Goal: Check status: Check status

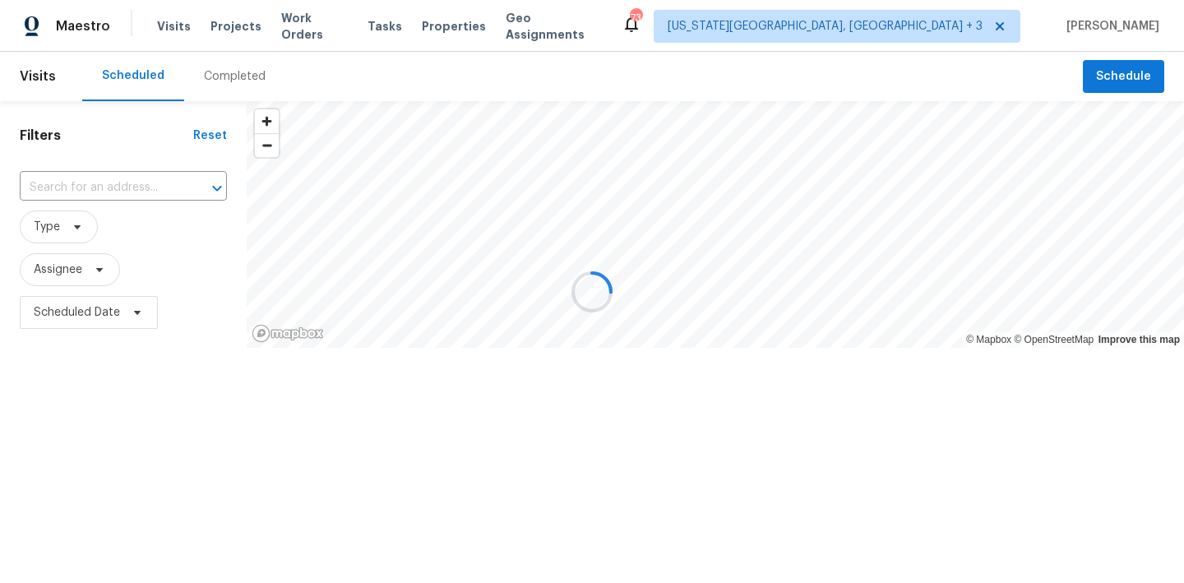
click at [220, 78] on div "Completed" at bounding box center [235, 76] width 62 height 16
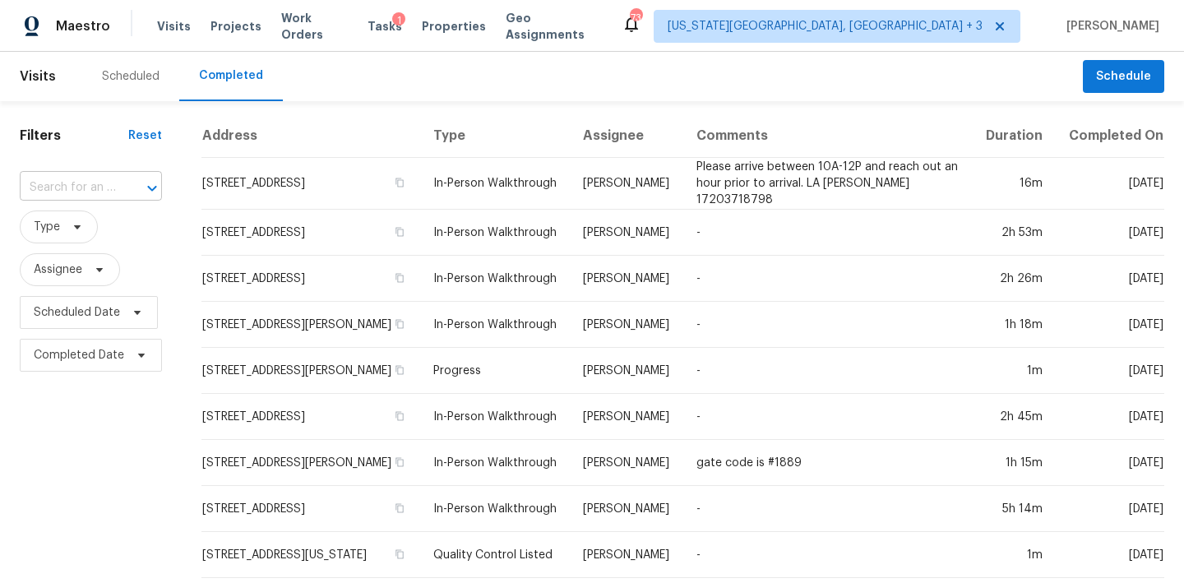
click at [87, 185] on input "text" at bounding box center [68, 187] width 96 height 25
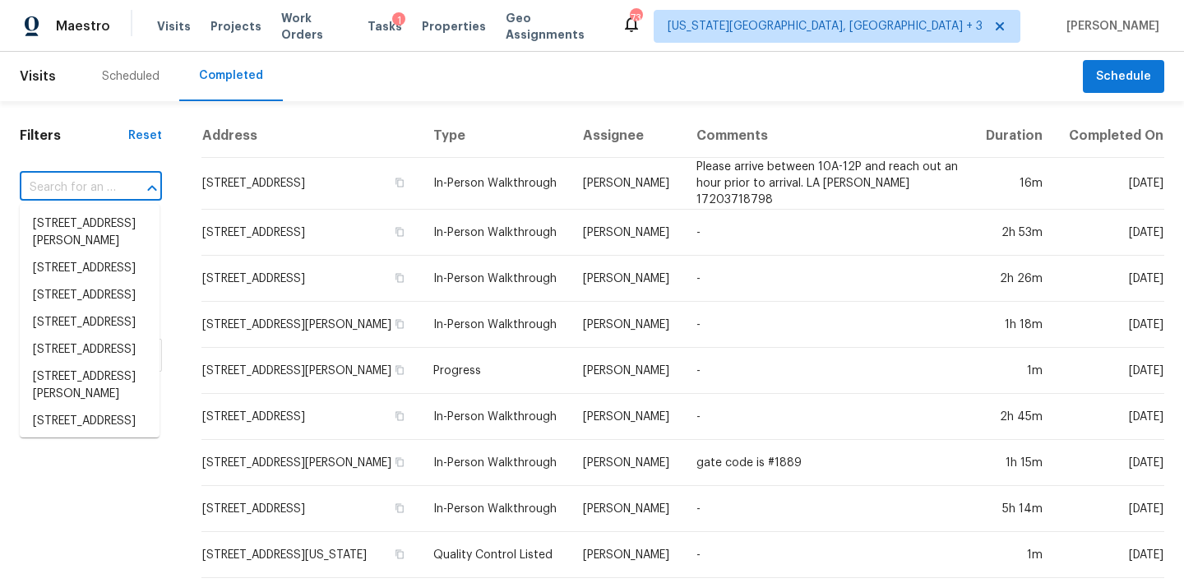
paste input "[STREET_ADDRESS][PERSON_NAME]"
type input "[STREET_ADDRESS][PERSON_NAME]"
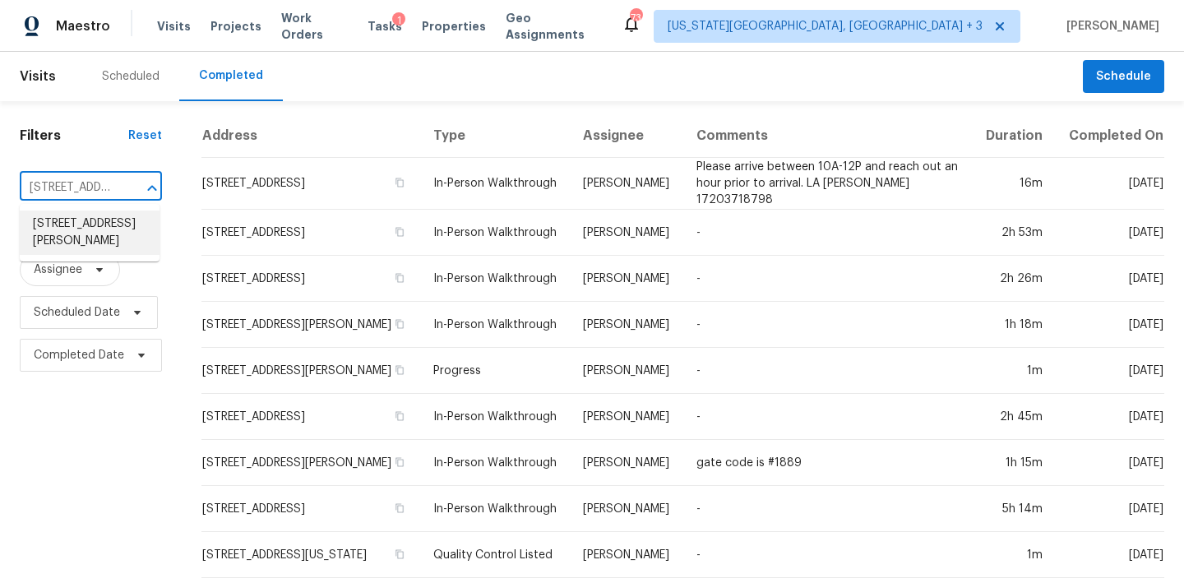
click at [90, 243] on li "[STREET_ADDRESS][PERSON_NAME]" at bounding box center [90, 233] width 140 height 44
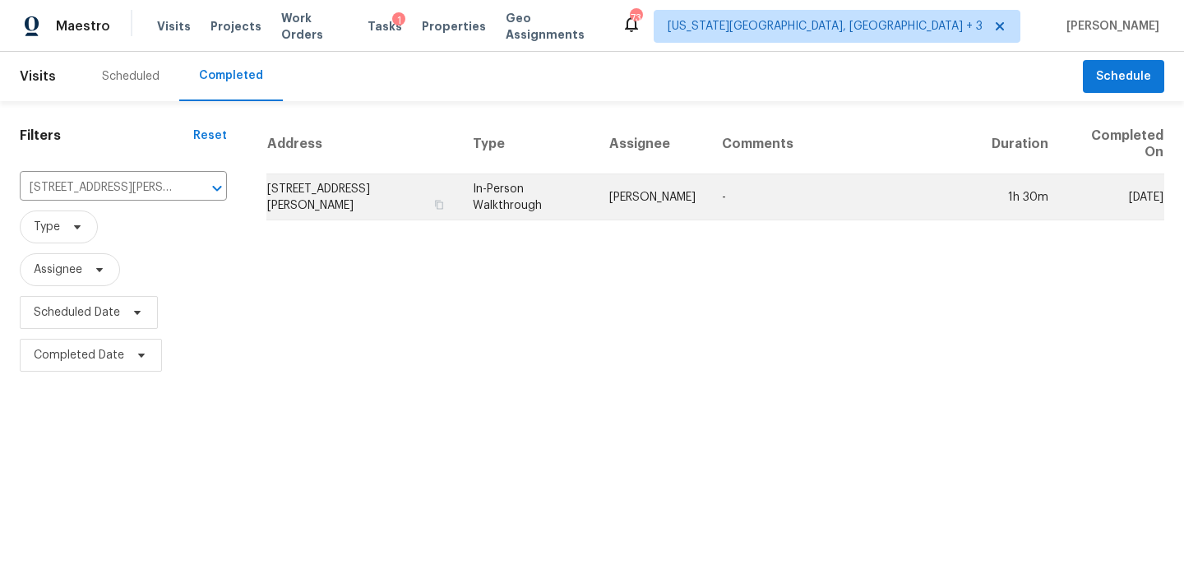
click at [343, 190] on td "[STREET_ADDRESS][PERSON_NAME]" at bounding box center [362, 197] width 193 height 46
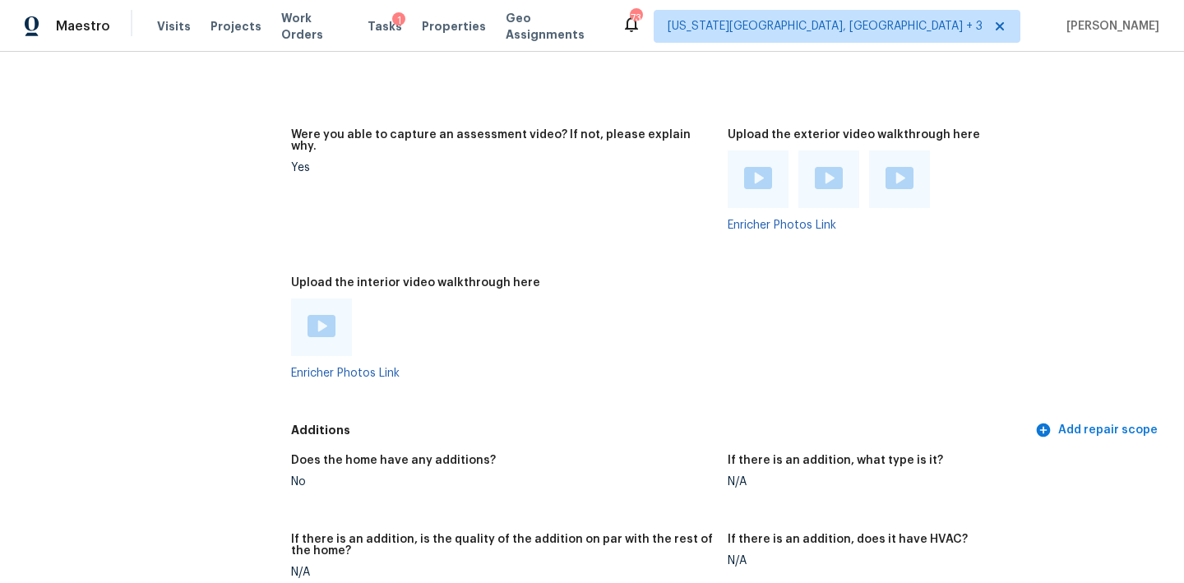
scroll to position [3113, 0]
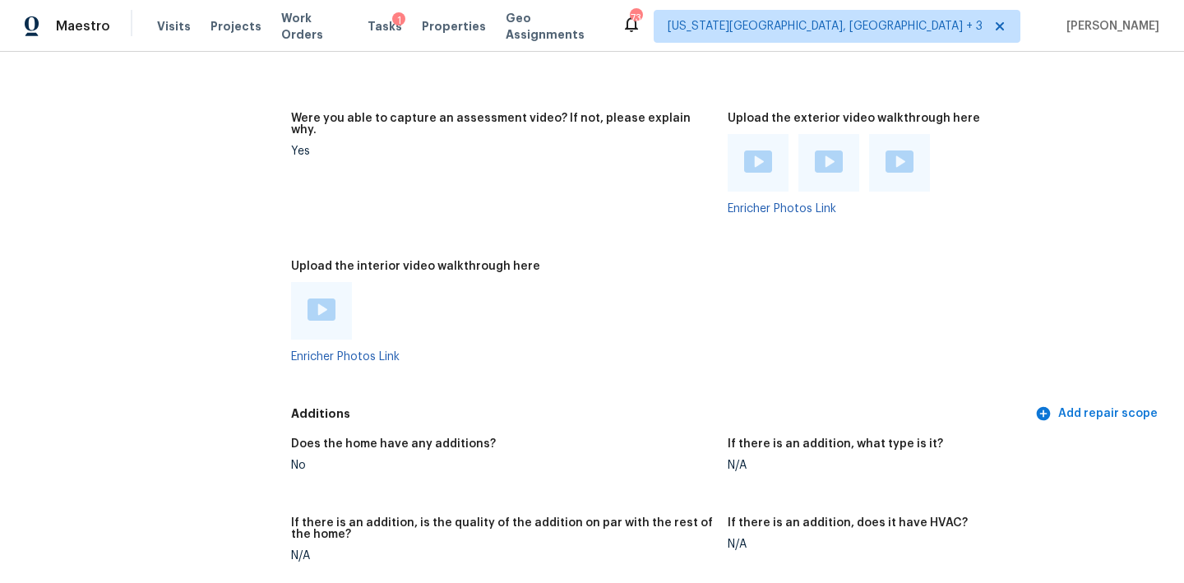
click at [323, 299] on img at bounding box center [322, 310] width 28 height 22
